Goal: Information Seeking & Learning: Learn about a topic

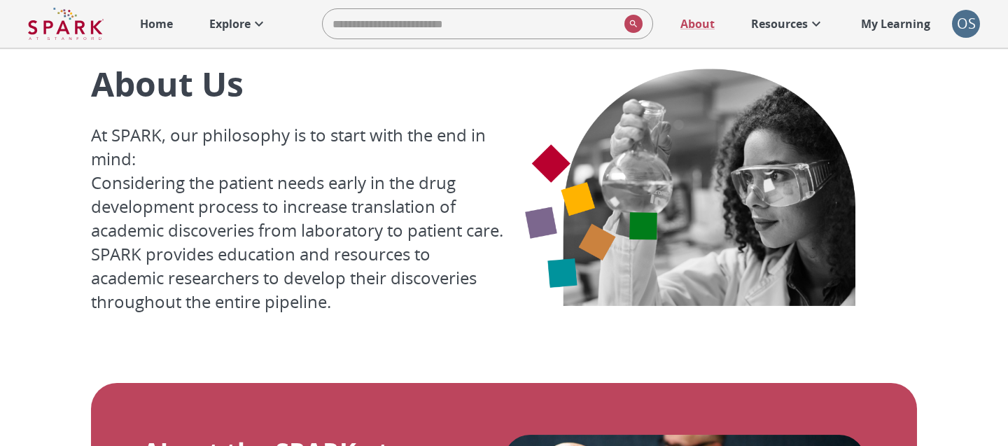
scroll to position [1807, 0]
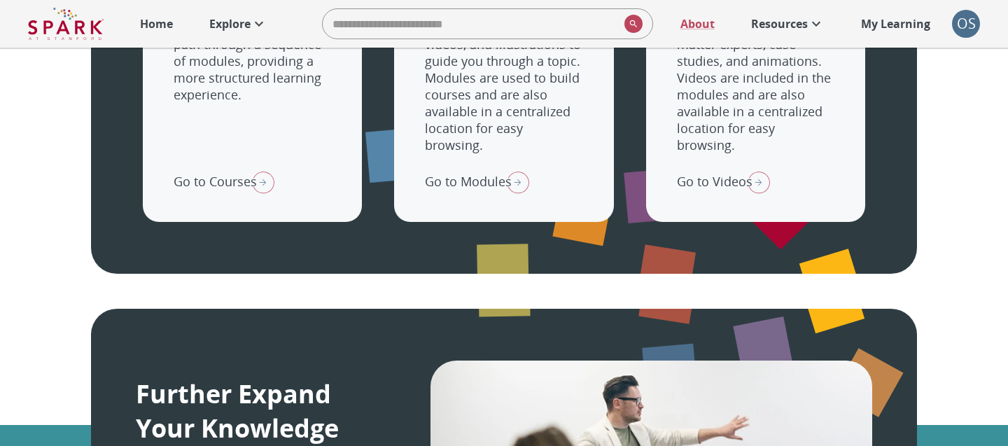
click at [163, 29] on p "Home" at bounding box center [156, 23] width 33 height 17
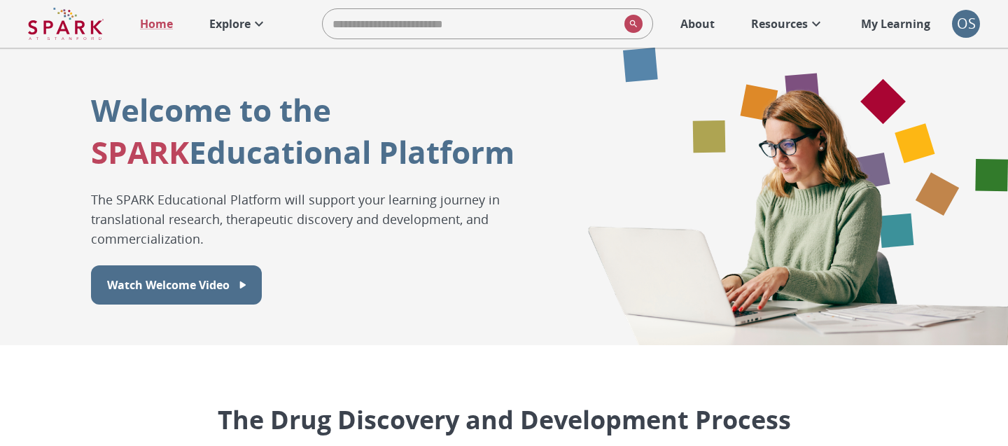
click at [909, 30] on p "My Learning" at bounding box center [895, 23] width 69 height 17
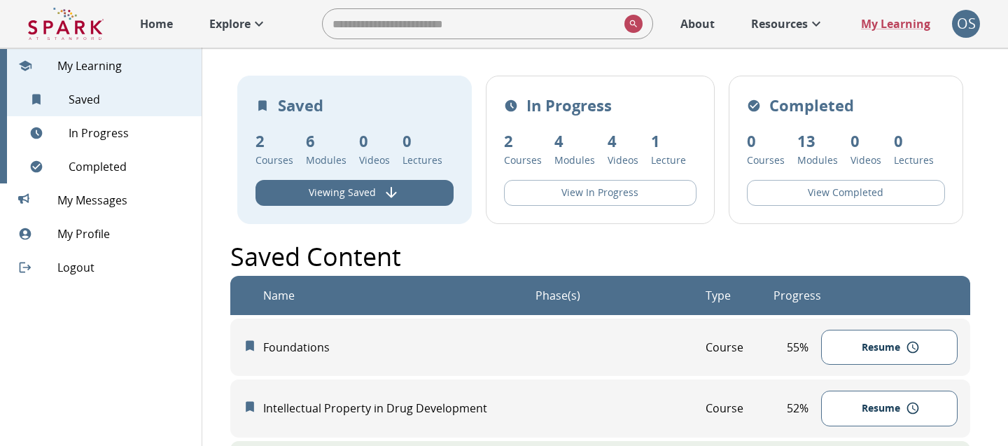
click at [148, 42] on div "Home Explore ​ About Resources My Learning + OS 0" at bounding box center [504, 24] width 1008 height 48
click at [157, 22] on p "Home" at bounding box center [156, 23] width 33 height 17
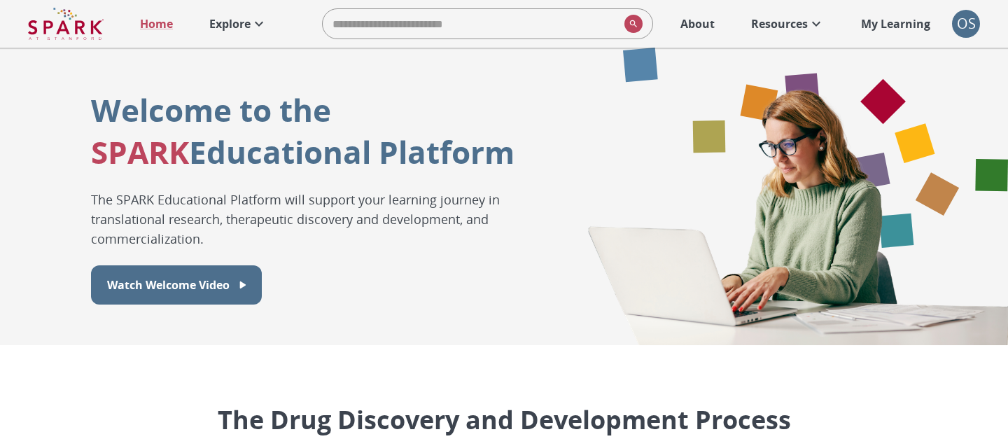
click at [217, 19] on p "Explore" at bounding box center [229, 23] width 41 height 17
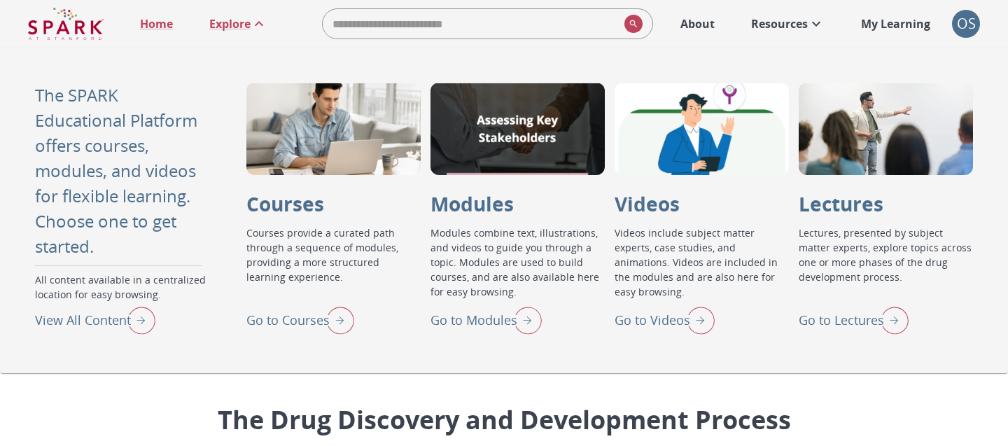
click at [629, 321] on p "Go to Videos" at bounding box center [653, 320] width 76 height 19
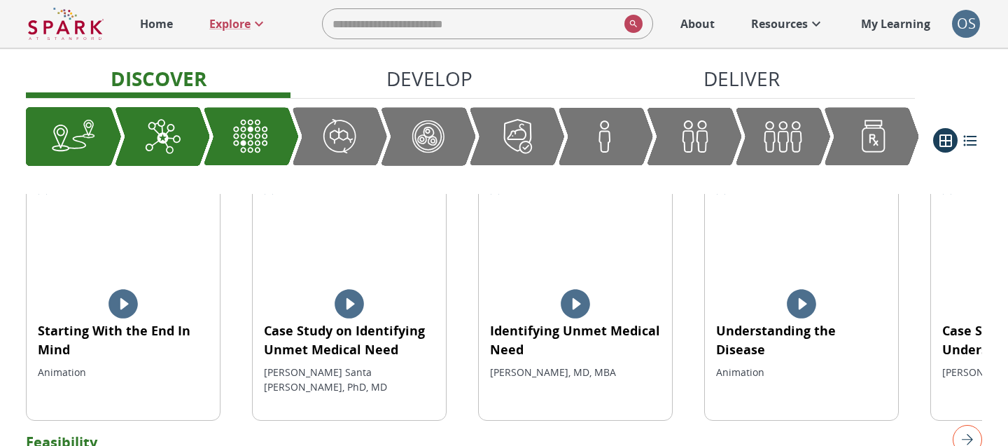
scroll to position [313, 0]
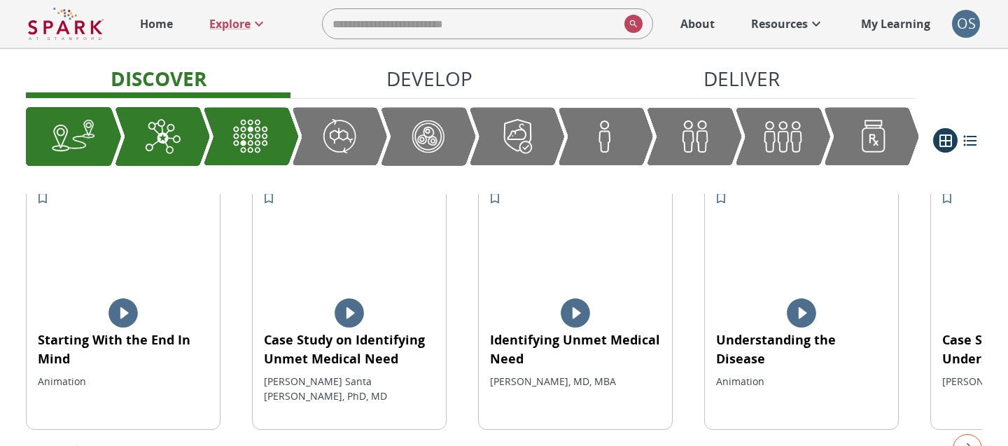
click at [352, 331] on p "Case Study on Identifying Unmet Medical Need" at bounding box center [349, 350] width 171 height 38
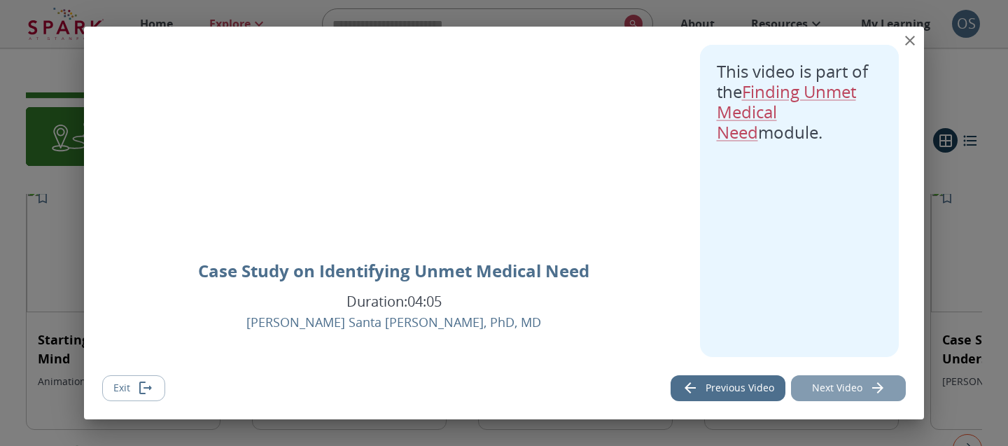
click at [884, 381] on icon "Next video" at bounding box center [878, 388] width 17 height 17
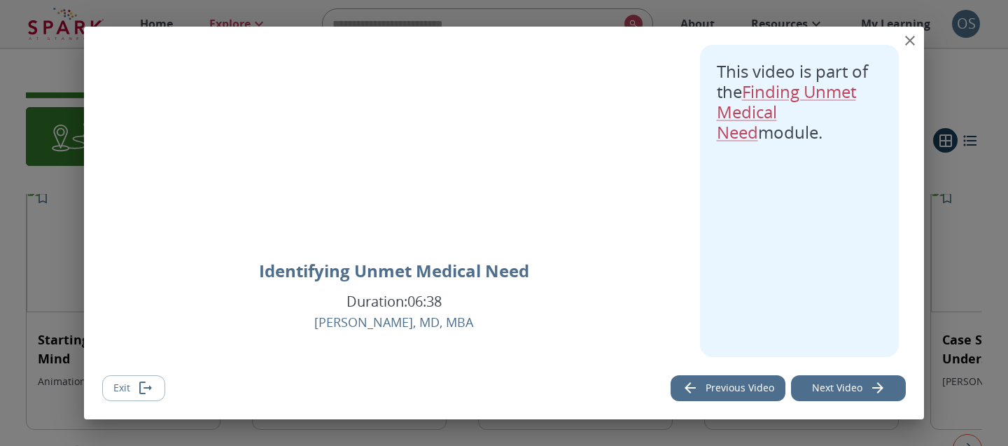
click at [884, 381] on icon "Next video" at bounding box center [878, 388] width 17 height 17
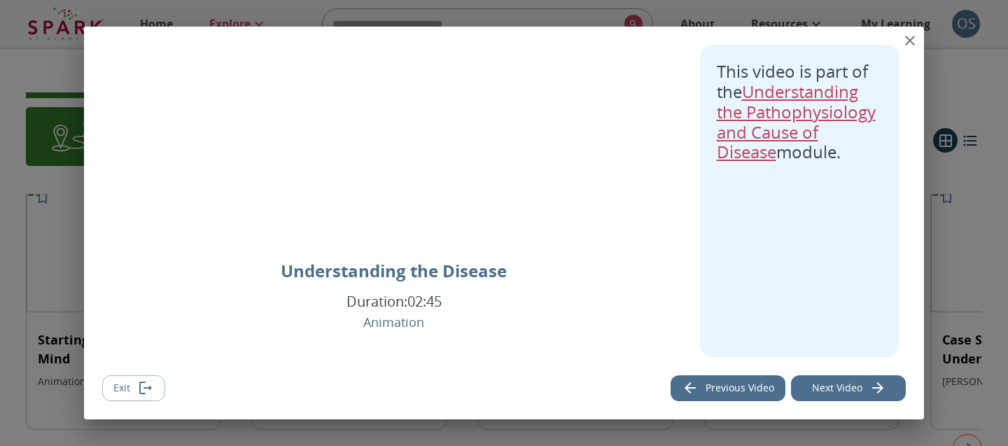
click at [784, 121] on link "Understanding the Pathophysiology and Cause of Disease" at bounding box center [796, 121] width 159 height 83
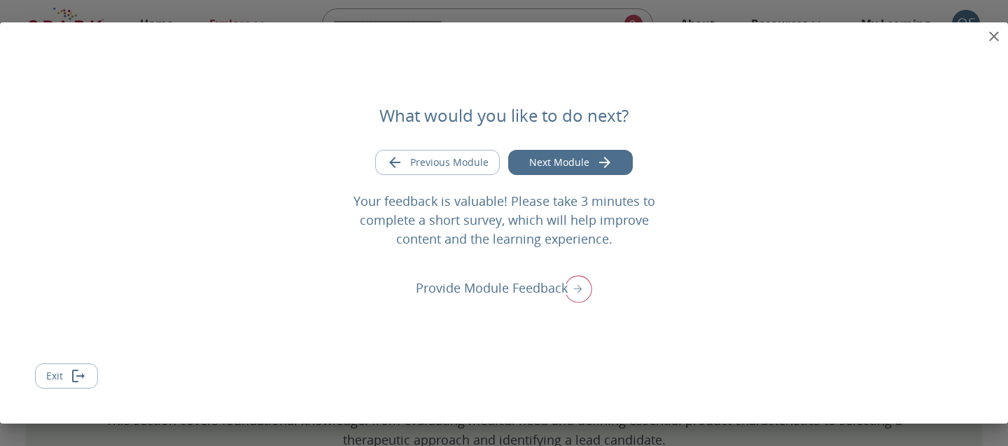
click at [70, 379] on icon "Exit module" at bounding box center [78, 376] width 17 height 17
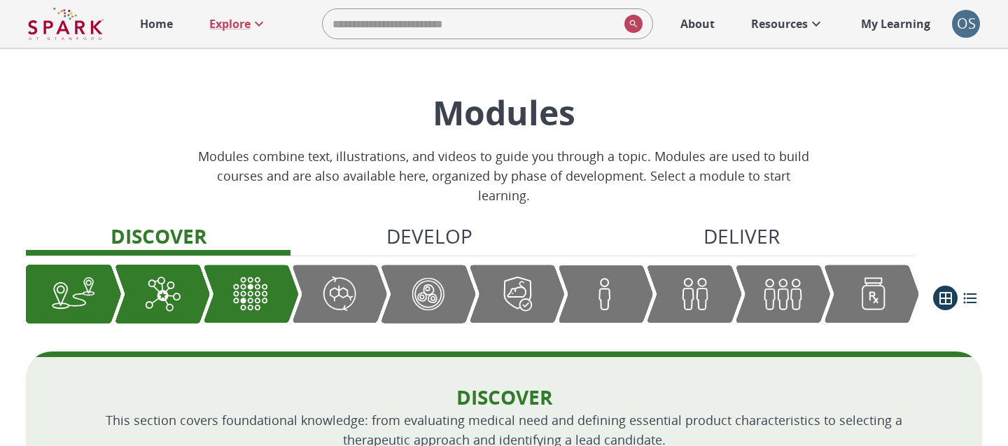
click at [367, 19] on input "search" at bounding box center [471, 24] width 296 height 28
type input "****"
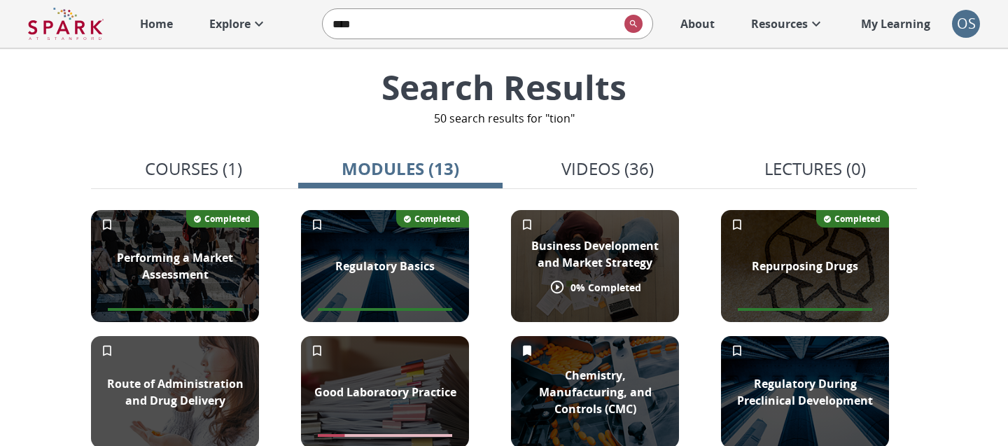
click at [585, 249] on p "Business Development and Market Strategy" at bounding box center [595, 254] width 151 height 34
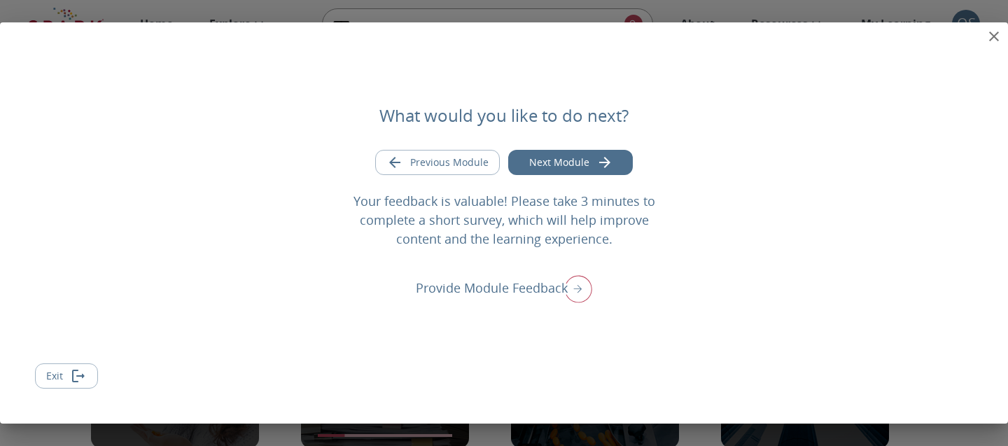
click at [990, 37] on icon "close" at bounding box center [994, 36] width 17 height 17
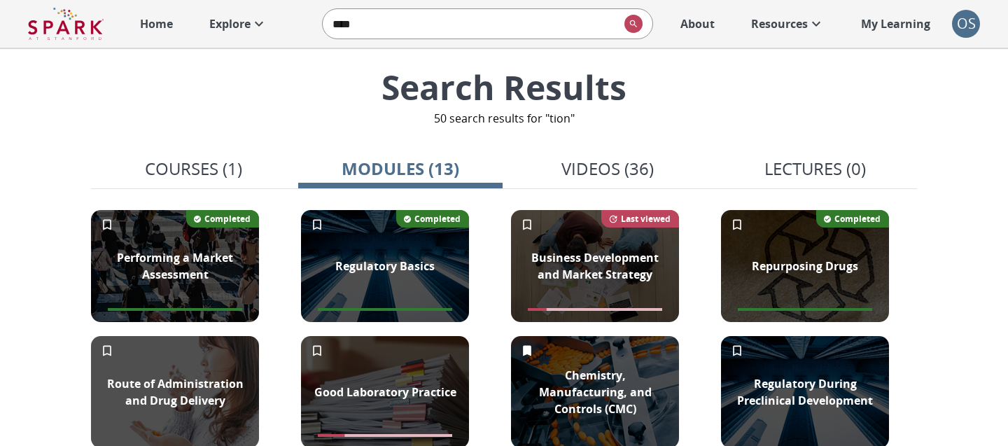
click at [643, 176] on p "Videos (36)" at bounding box center [608, 168] width 92 height 25
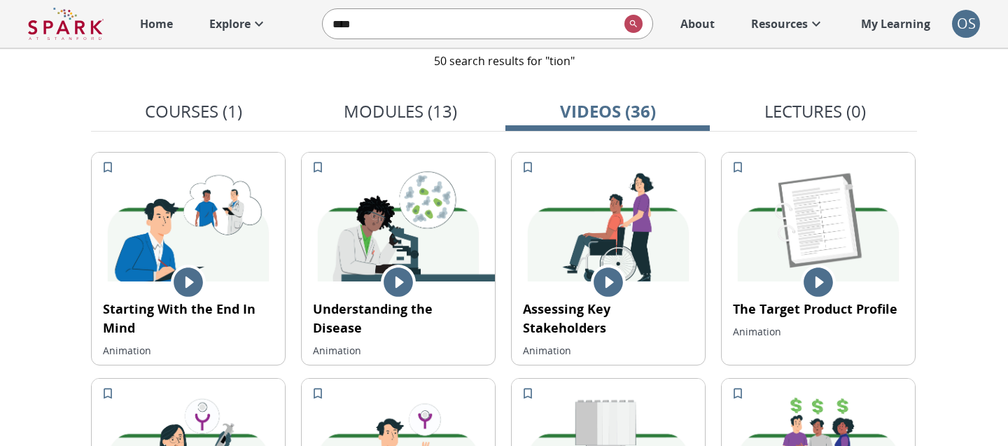
scroll to position [75, 0]
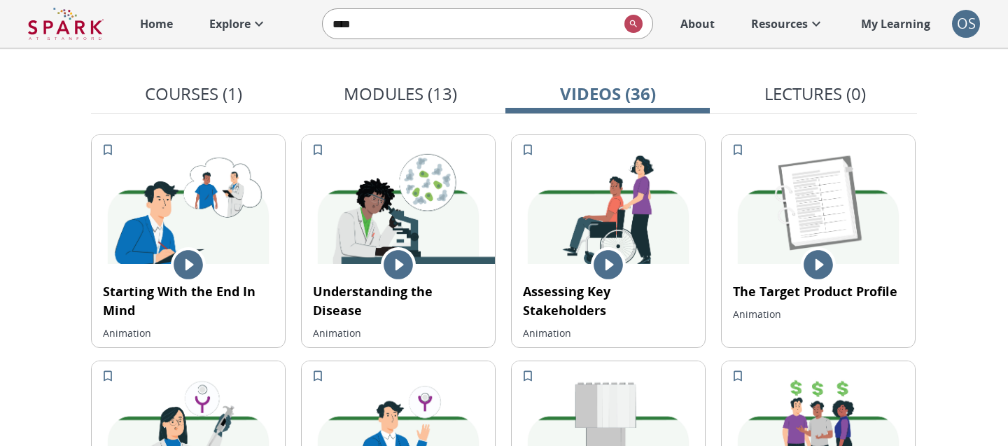
click at [599, 267] on icon at bounding box center [608, 264] width 29 height 29
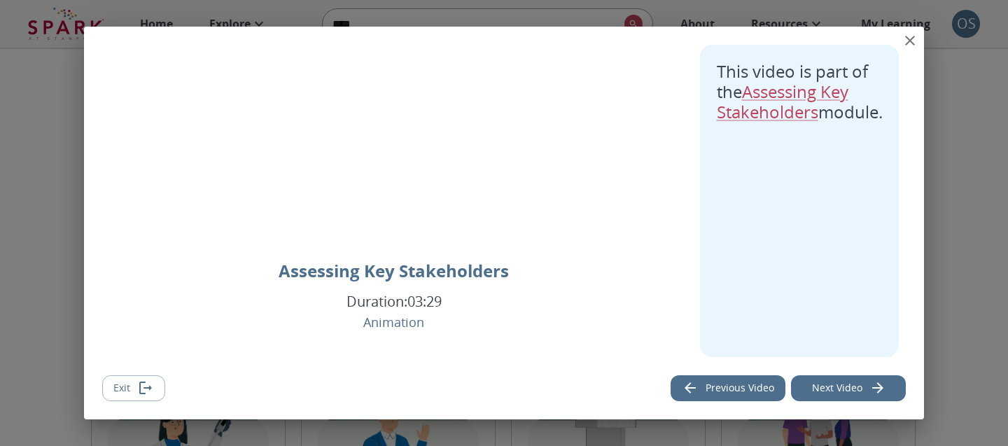
click at [905, 43] on icon "close" at bounding box center [910, 40] width 17 height 17
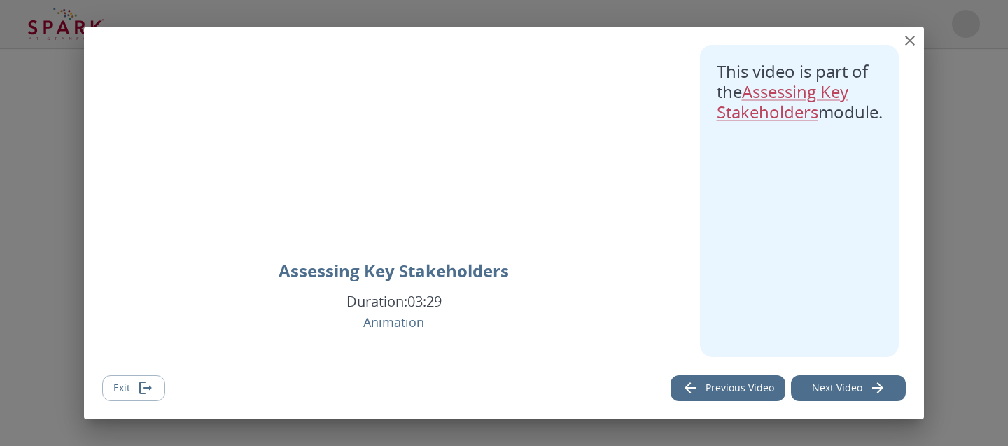
scroll to position [0, 0]
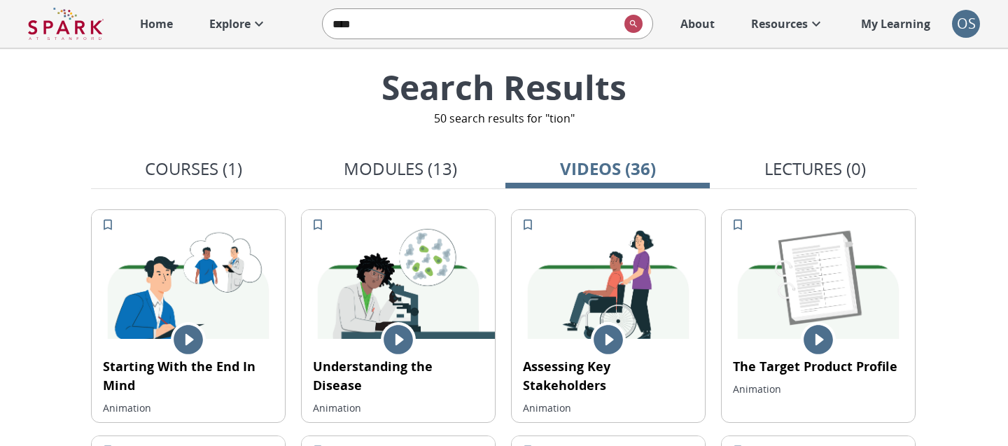
click at [618, 340] on icon at bounding box center [608, 339] width 29 height 29
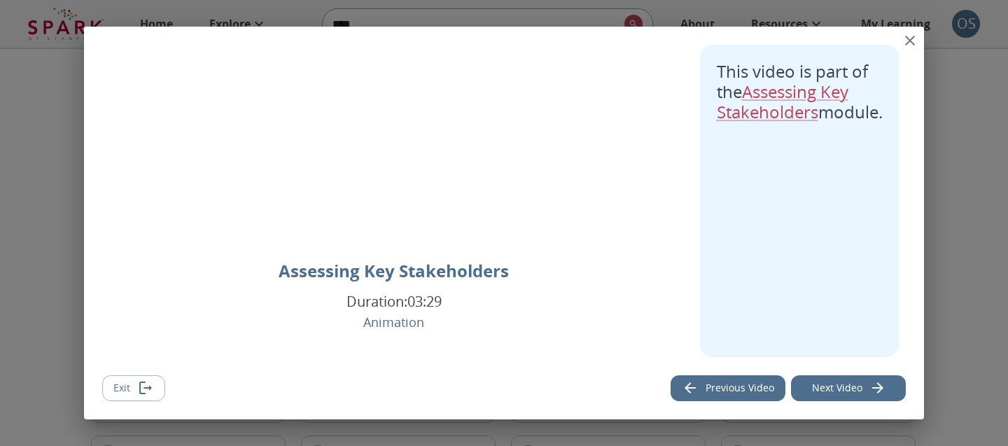
click at [828, 383] on button "Next Video" at bounding box center [848, 388] width 115 height 26
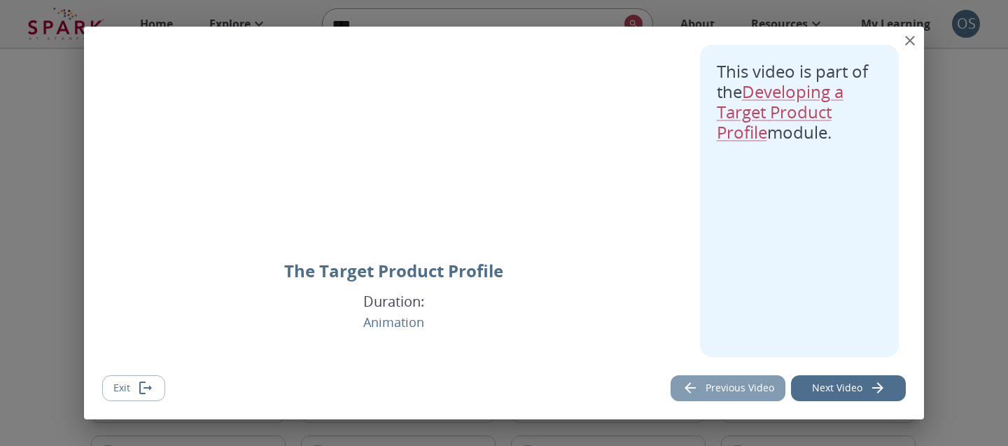
click at [744, 398] on button "Previous Video" at bounding box center [728, 388] width 115 height 26
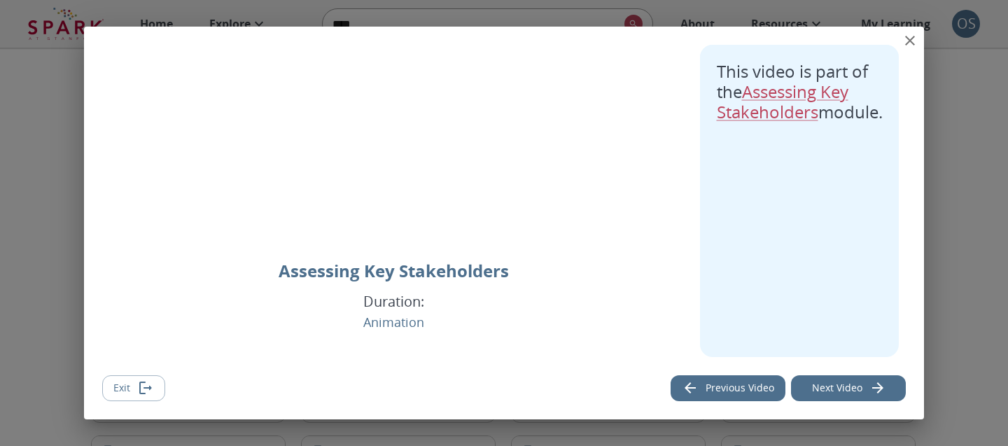
click at [744, 397] on button "Previous Video" at bounding box center [728, 388] width 115 height 26
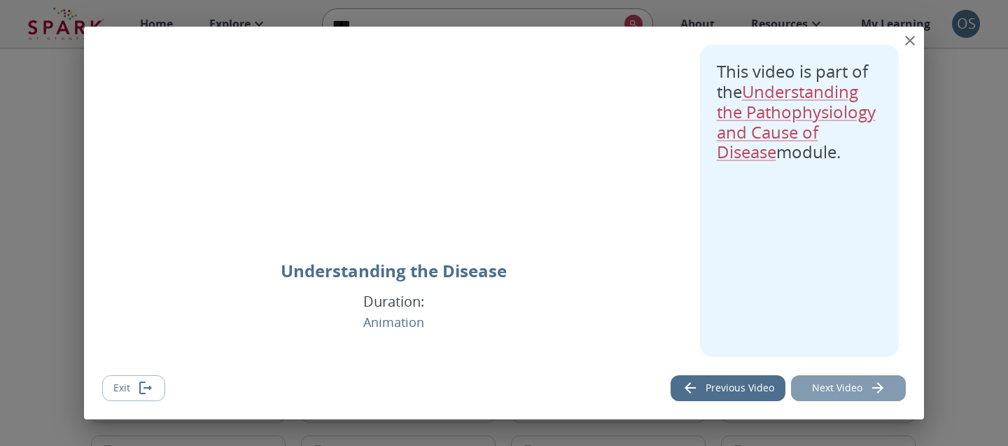
click at [820, 379] on button "Next Video" at bounding box center [848, 388] width 115 height 26
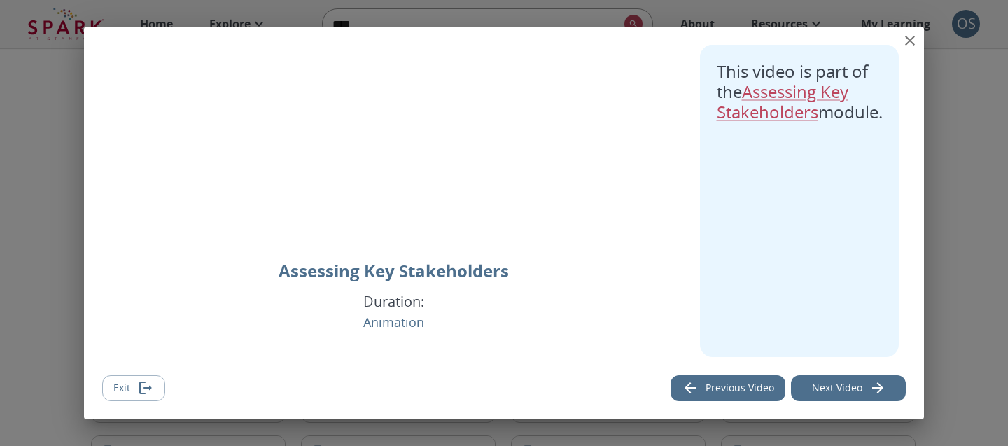
click at [820, 379] on button "Next Video" at bounding box center [848, 388] width 115 height 26
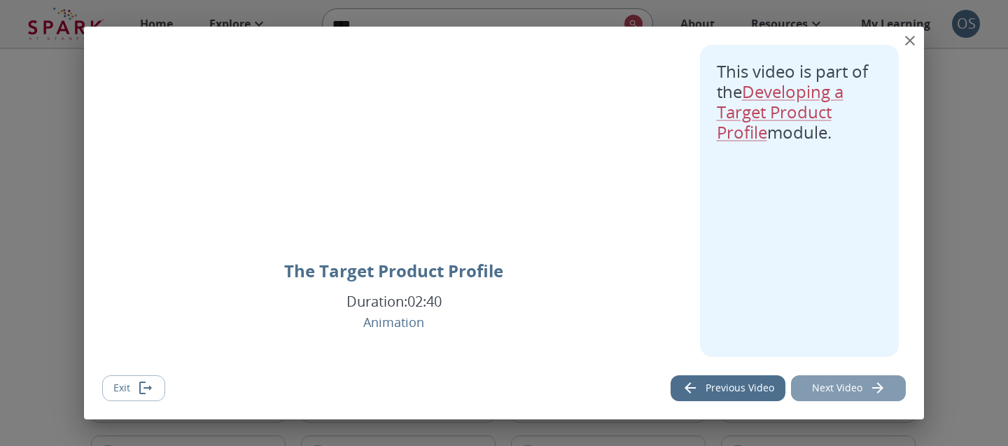
click at [820, 380] on button "Next Video" at bounding box center [848, 388] width 115 height 26
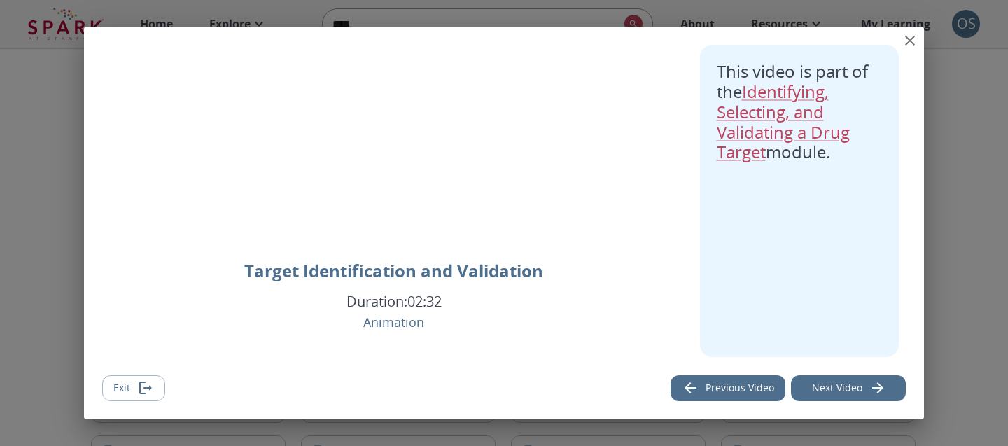
click at [908, 39] on icon "close" at bounding box center [910, 40] width 17 height 17
